Goal: Information Seeking & Learning: Learn about a topic

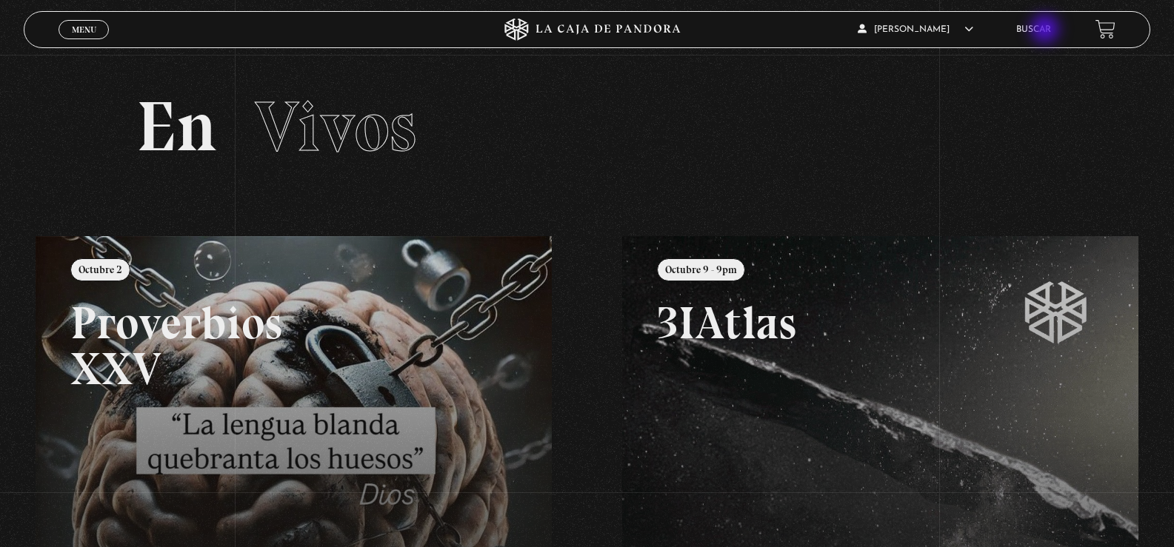
click at [1047, 30] on link "Buscar" at bounding box center [1033, 29] width 35 height 9
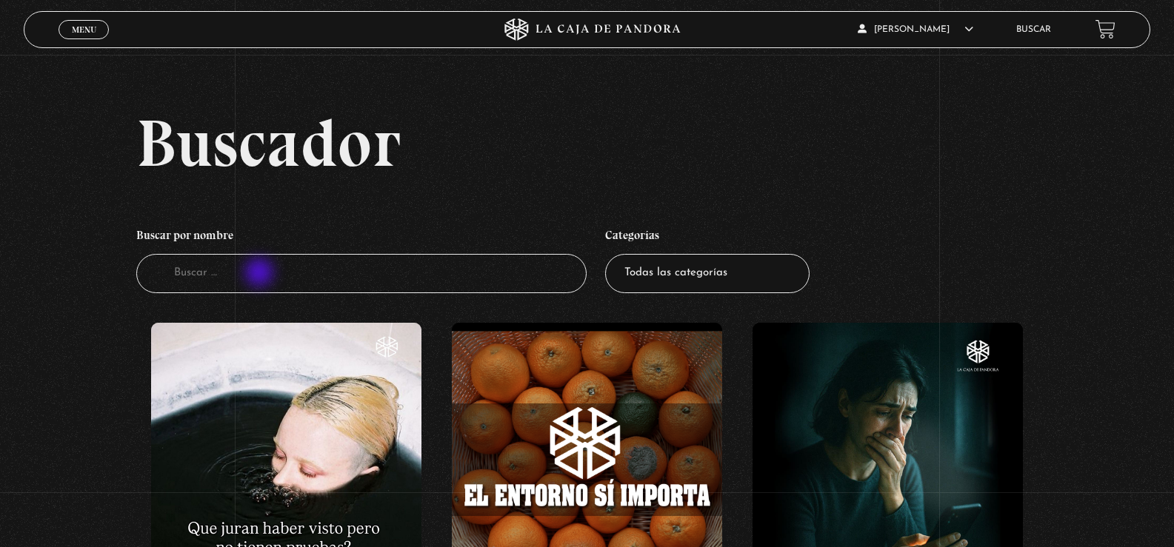
click at [261, 274] on input "Buscador" at bounding box center [361, 273] width 451 height 39
type input "greeland"
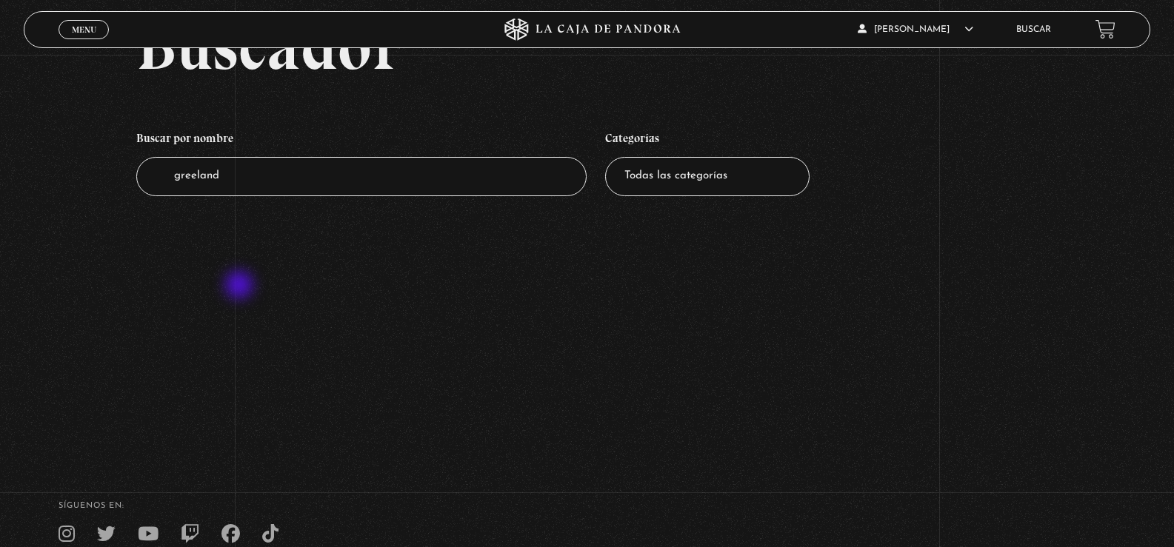
scroll to position [148, 0]
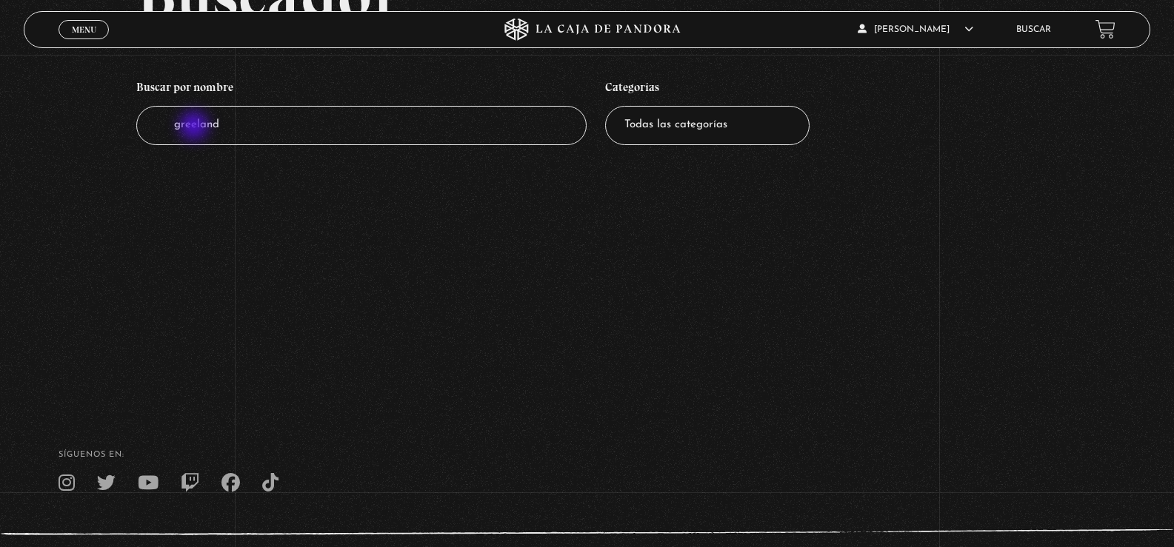
click at [196, 127] on input "greeland" at bounding box center [361, 125] width 451 height 39
type input "greenland"
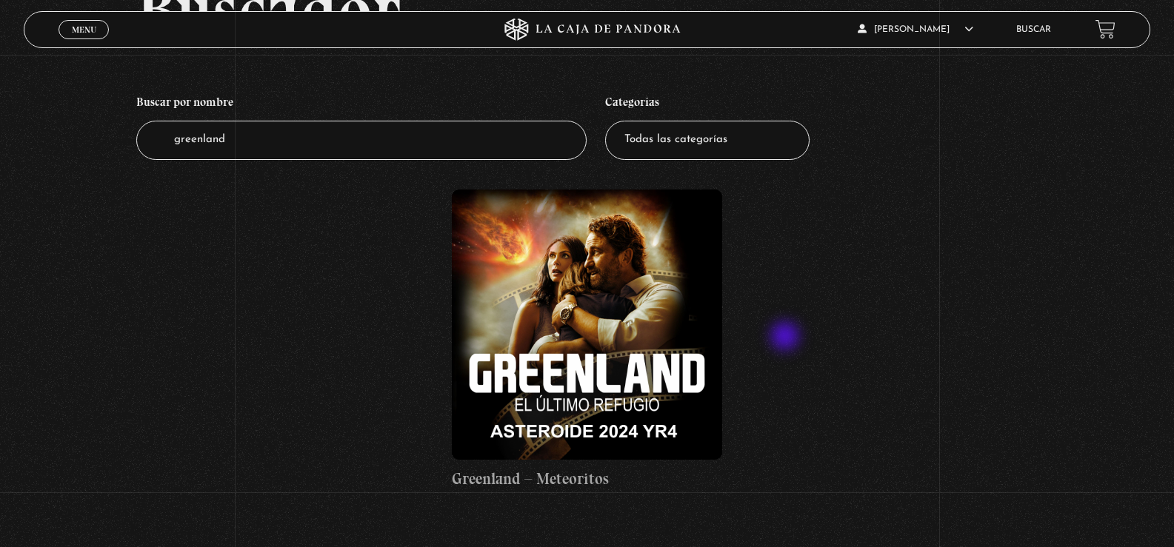
scroll to position [296, 0]
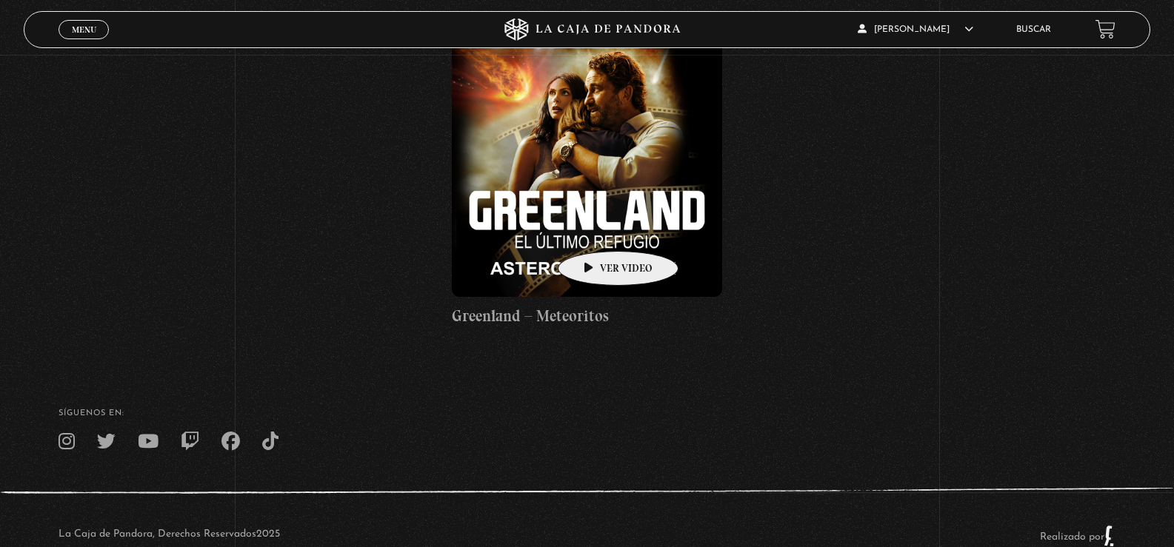
click at [595, 229] on figure at bounding box center [587, 162] width 270 height 270
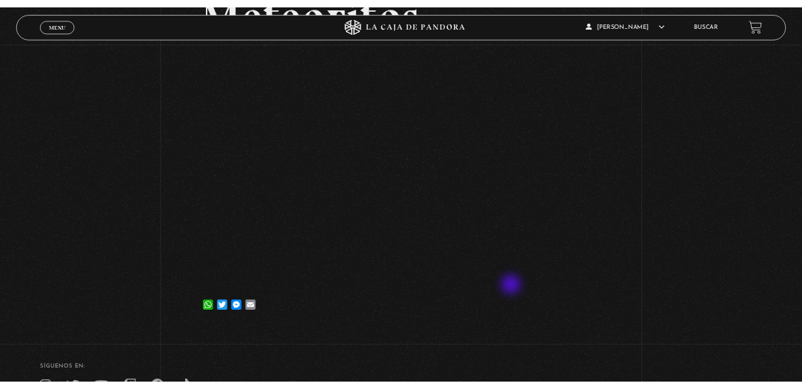
scroll to position [222, 0]
